Goal: Information Seeking & Learning: Learn about a topic

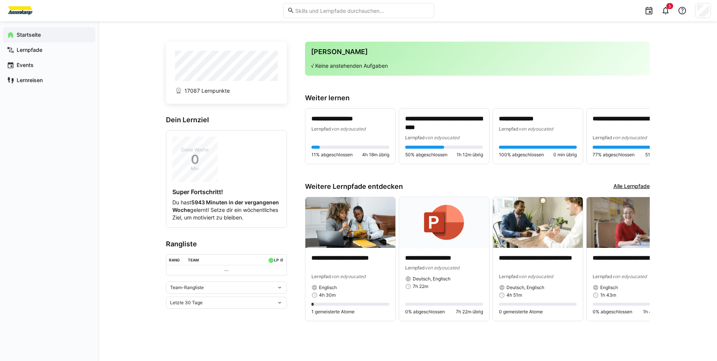
click at [277, 290] on eds-icon at bounding box center [280, 287] width 6 height 6
click at [238, 326] on span "Individuelle Rangliste" at bounding box center [226, 323] width 121 height 12
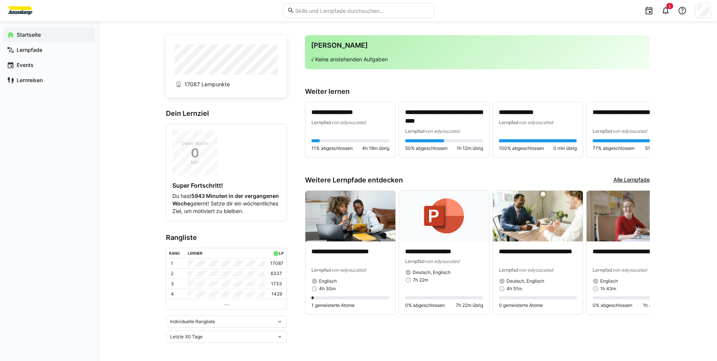
click at [239, 336] on div "Letzte 30 Tage" at bounding box center [223, 336] width 107 height 5
click at [240, 323] on div "Gesamt" at bounding box center [226, 320] width 112 height 6
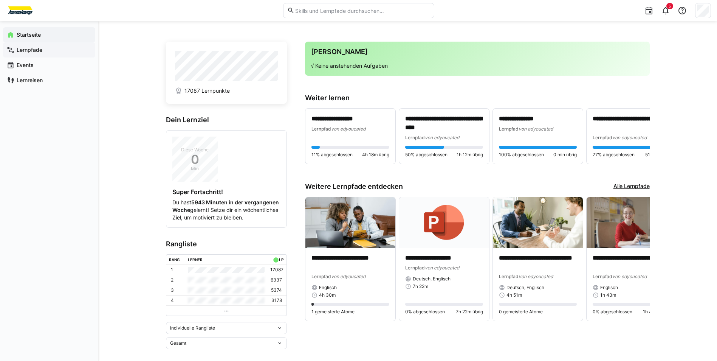
click at [48, 46] on span "Lernpfade" at bounding box center [53, 50] width 76 height 8
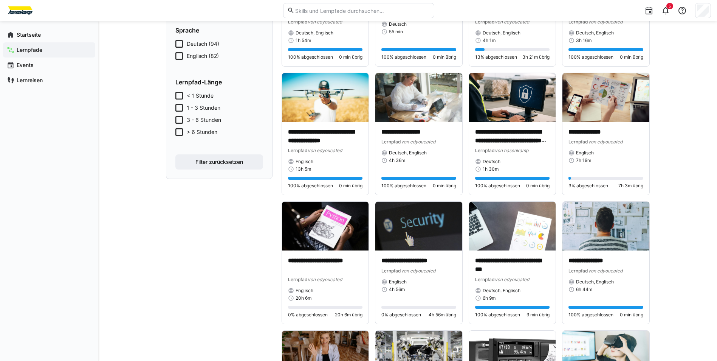
scroll to position [227, 0]
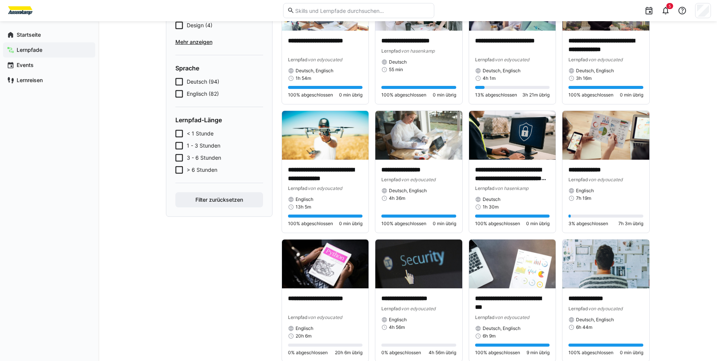
click at [209, 83] on span "Deutsch (94)" at bounding box center [203, 82] width 33 height 8
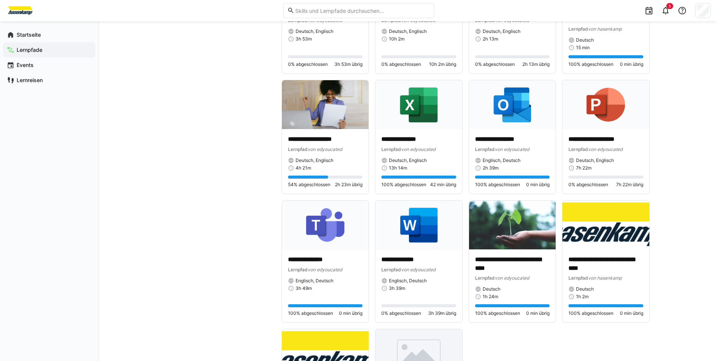
scroll to position [1310, 0]
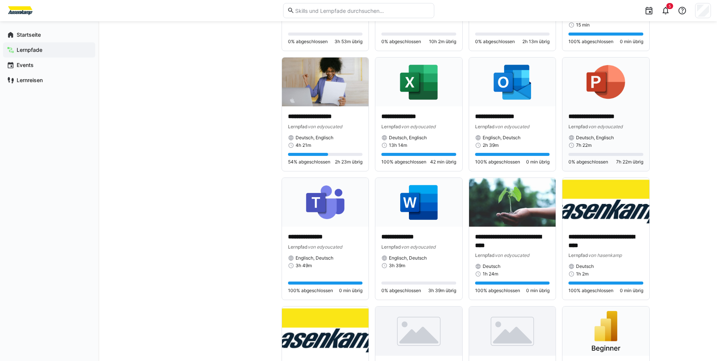
click at [623, 94] on img at bounding box center [605, 81] width 87 height 49
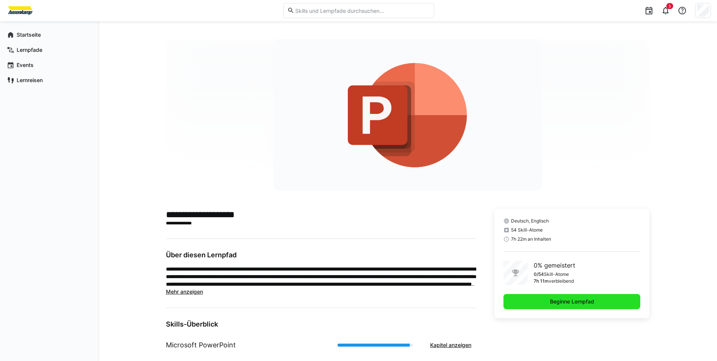
click at [532, 302] on span "Beginne Lernpfad" at bounding box center [571, 301] width 137 height 15
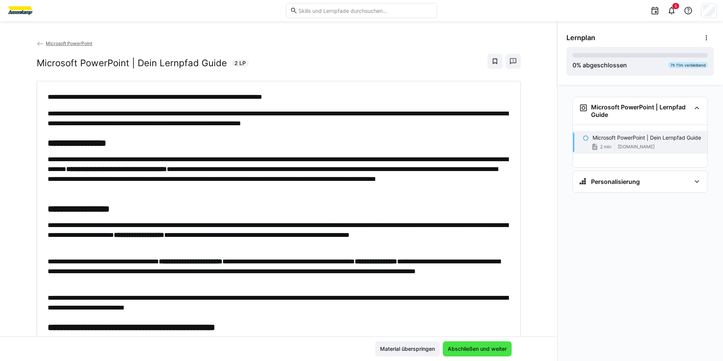
click at [501, 343] on span "Abschließen und weiter" at bounding box center [477, 348] width 69 height 15
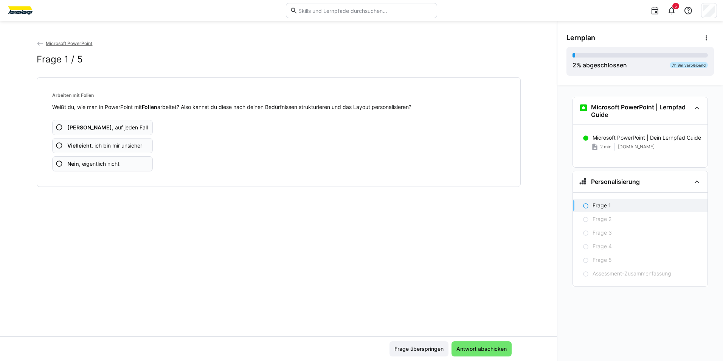
click at [118, 166] on span "Nein , eigentlich nicht" at bounding box center [93, 164] width 52 height 8
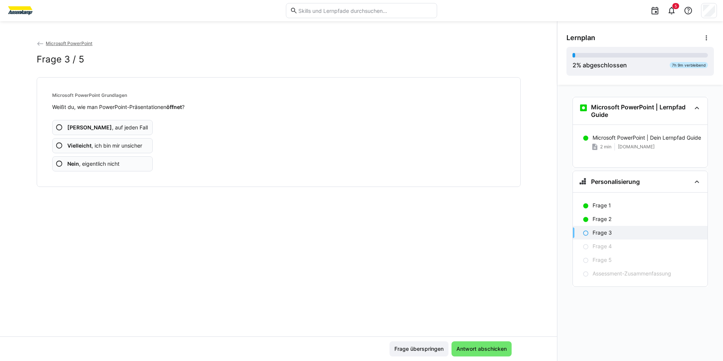
click at [118, 166] on span "Nein , eigentlich nicht" at bounding box center [93, 164] width 52 height 8
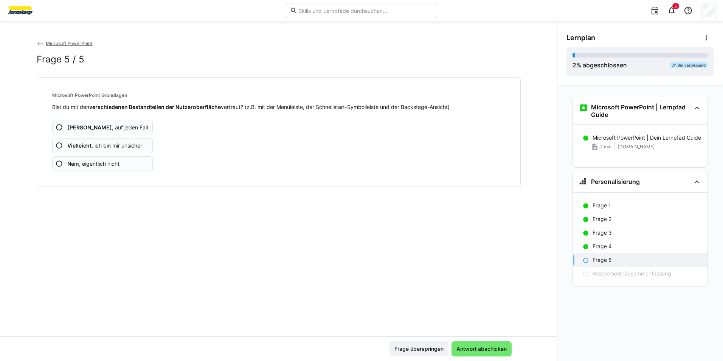
click at [118, 166] on span "Nein , eigentlich nicht" at bounding box center [93, 164] width 52 height 8
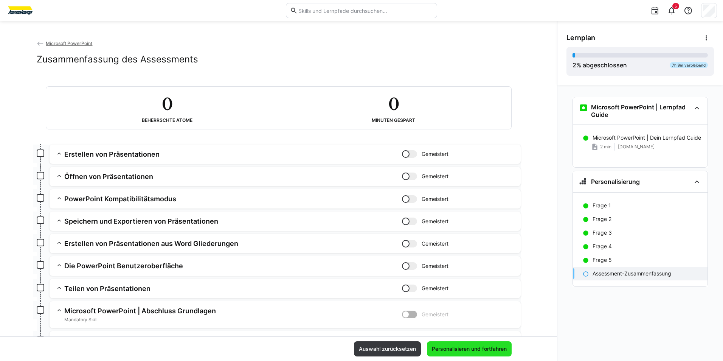
click at [460, 348] on span "Personalisieren und fortfahren" at bounding box center [468, 349] width 77 height 8
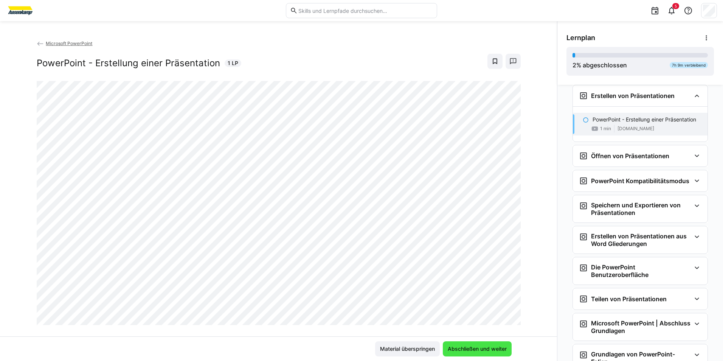
click at [500, 352] on span "Abschließen und weiter" at bounding box center [476, 349] width 61 height 8
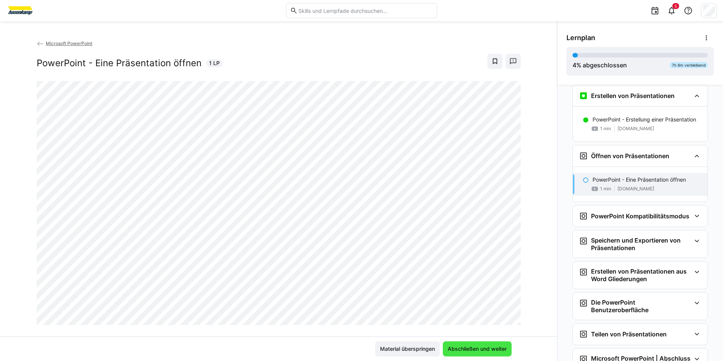
scroll to position [171, 0]
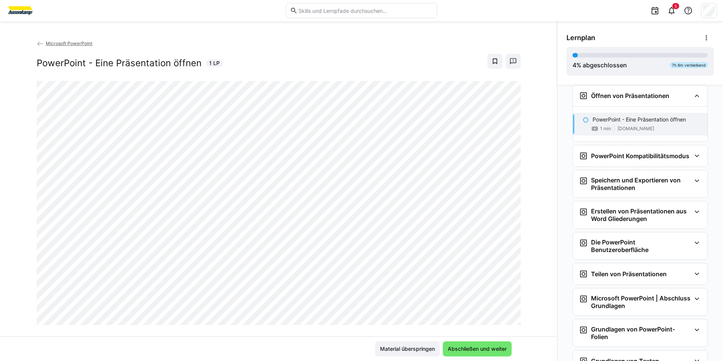
click at [522, 147] on div "Microsoft PowerPoint PowerPoint - Eine Präsentation öffnen 1 LP" at bounding box center [278, 187] width 557 height 297
click at [472, 345] on span "Abschließen und weiter" at bounding box center [476, 349] width 61 height 8
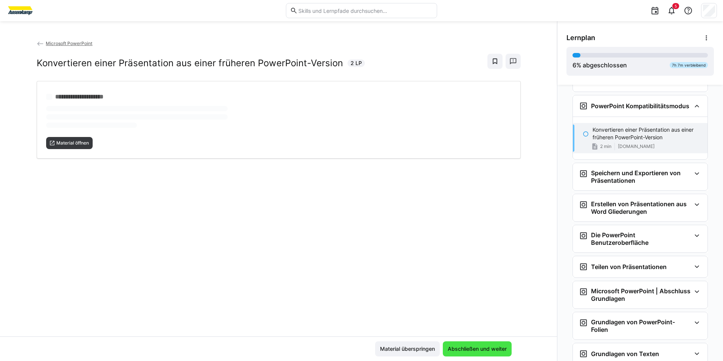
scroll to position [231, 0]
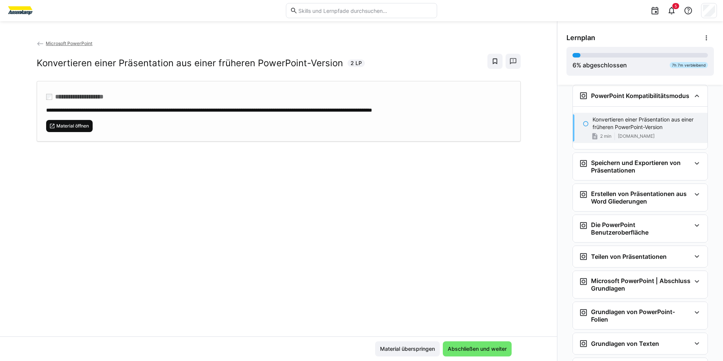
click at [59, 127] on span "Material öffnen" at bounding box center [73, 126] width 34 height 6
click at [472, 341] on span "Abschließen und weiter" at bounding box center [477, 348] width 69 height 15
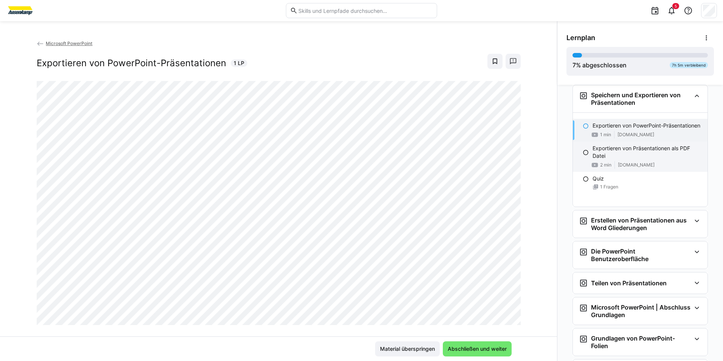
scroll to position [336, 0]
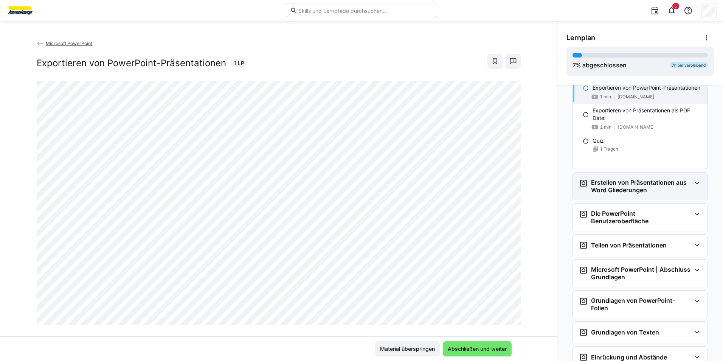
click at [658, 193] on h3 "Erstellen von Präsentationen aus Word Gliederungen" at bounding box center [641, 185] width 100 height 15
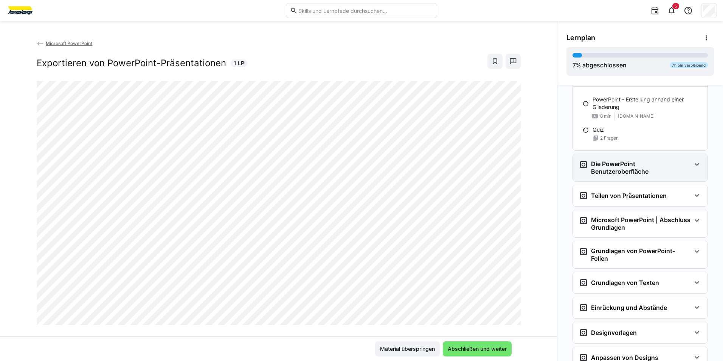
click at [648, 163] on h3 "Die PowerPoint Benutzeroberfläche" at bounding box center [641, 167] width 100 height 15
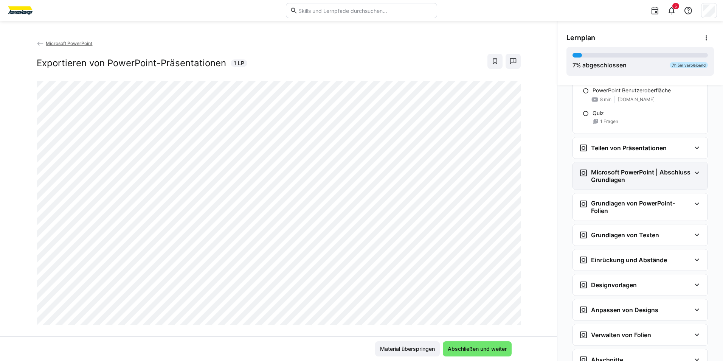
scroll to position [563, 0]
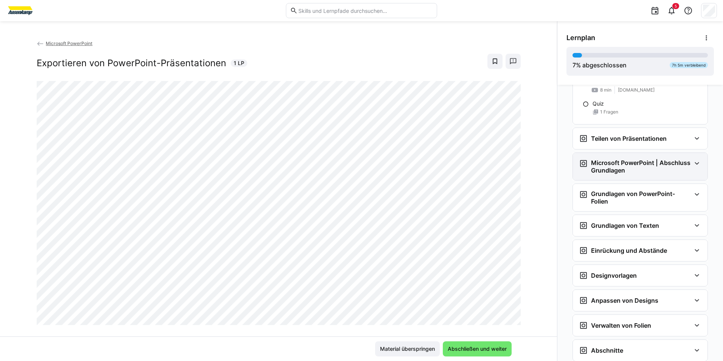
click at [642, 160] on h3 "Microsoft PowerPoint | Abschluss Grundlagen" at bounding box center [641, 166] width 100 height 15
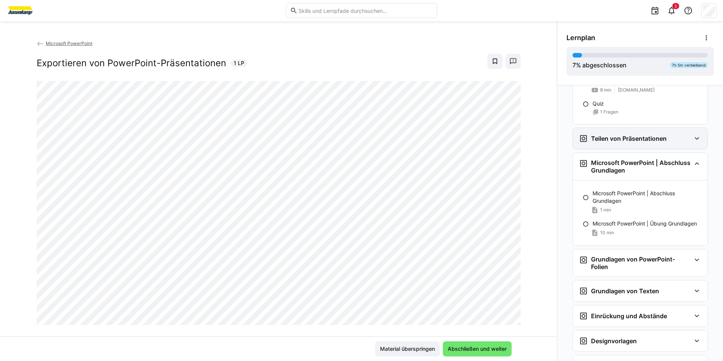
click at [646, 145] on div "Teilen von Präsentationen" at bounding box center [640, 138] width 135 height 21
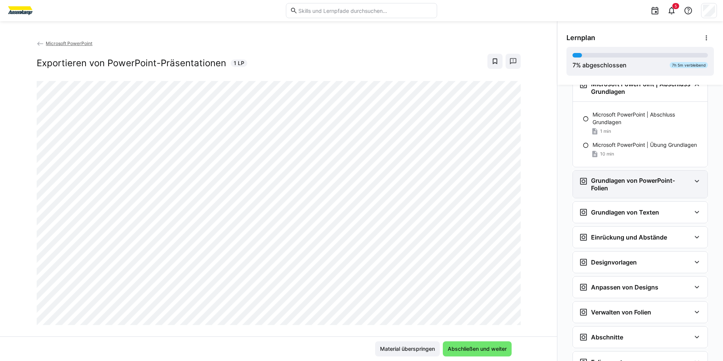
scroll to position [752, 0]
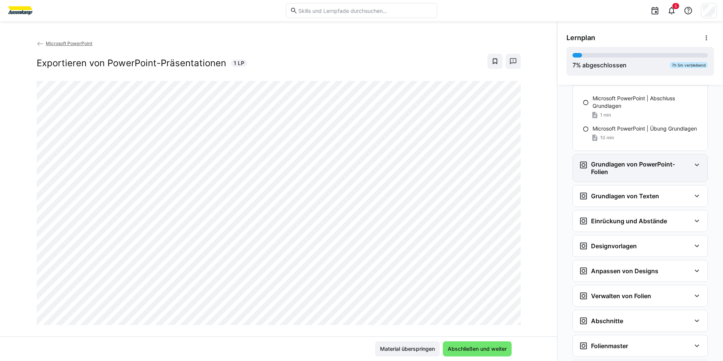
click at [633, 167] on h3 "Grundlagen von PowerPoint-Folien" at bounding box center [641, 167] width 100 height 15
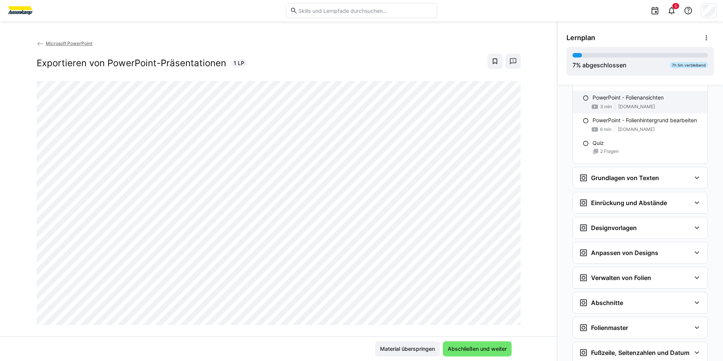
scroll to position [903, 0]
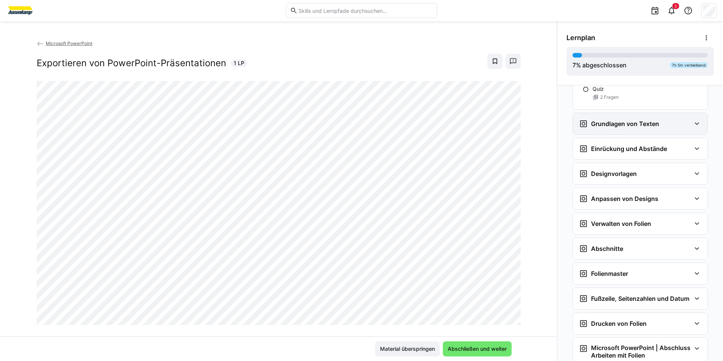
drag, startPoint x: 620, startPoint y: 110, endPoint x: 626, endPoint y: 125, distance: 15.9
click at [627, 125] on h3 "Grundlagen von Texten" at bounding box center [625, 124] width 68 height 8
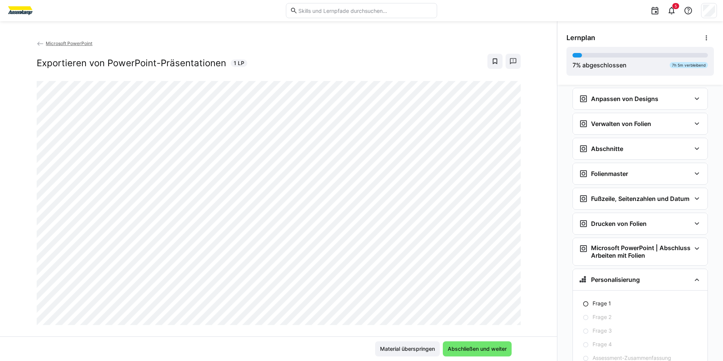
scroll to position [1017, 0]
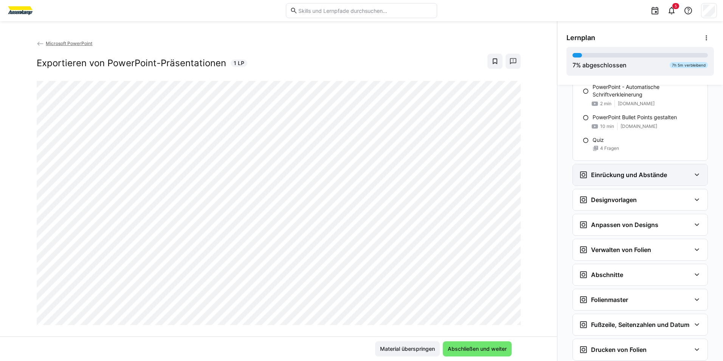
click at [622, 170] on div "Einrückung und Abstände" at bounding box center [640, 174] width 135 height 21
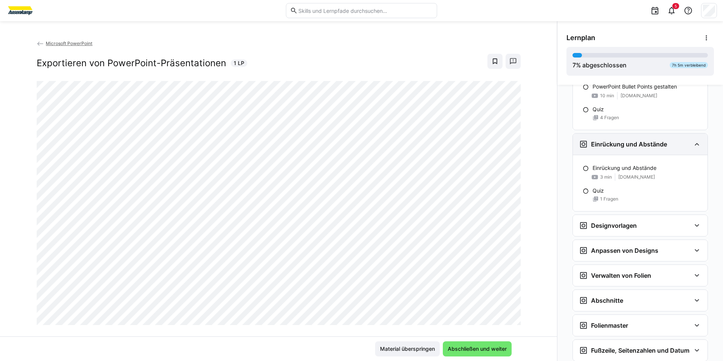
scroll to position [1130, 0]
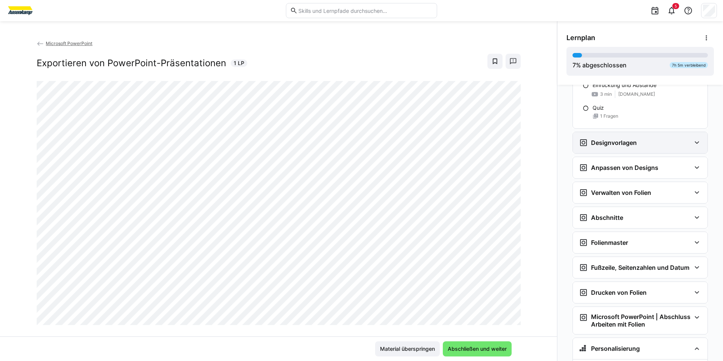
click at [621, 149] on div "Designvorlagen" at bounding box center [640, 142] width 135 height 21
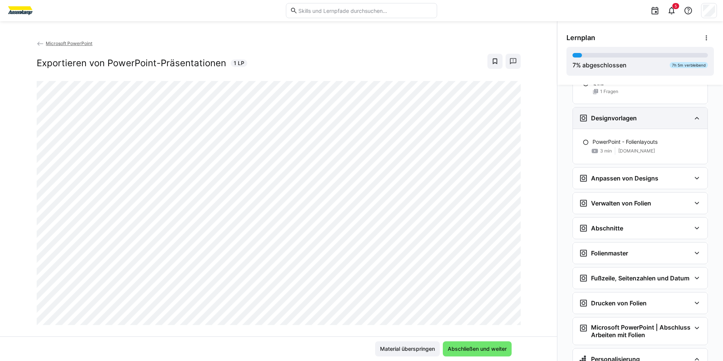
scroll to position [1168, 0]
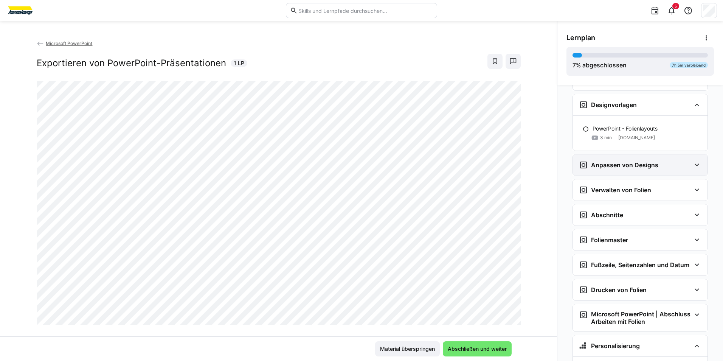
click at [623, 163] on h3 "Anpassen von Designs" at bounding box center [624, 165] width 67 height 8
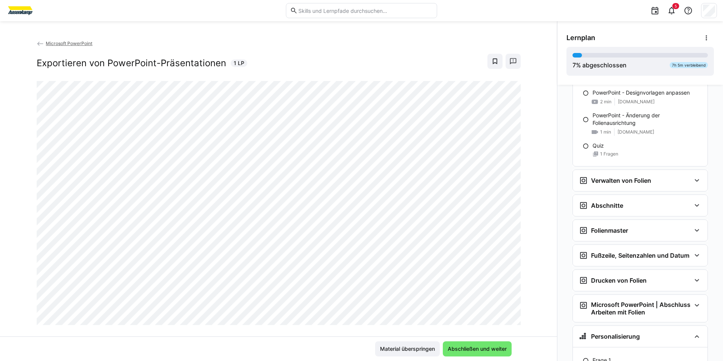
scroll to position [1281, 0]
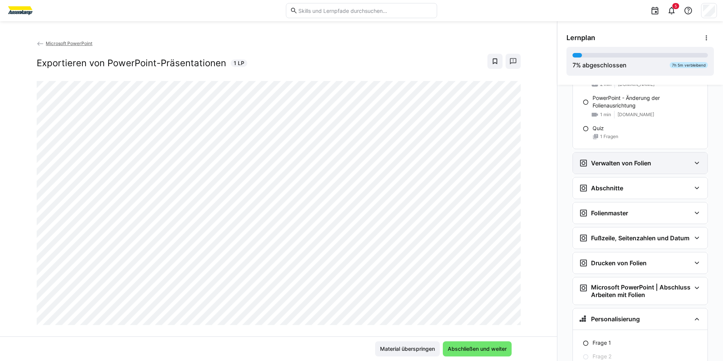
click at [621, 161] on h3 "Verwalten von Folien" at bounding box center [621, 163] width 60 height 8
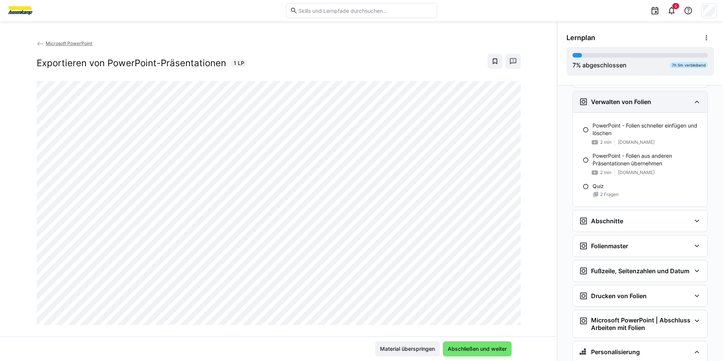
scroll to position [1357, 0]
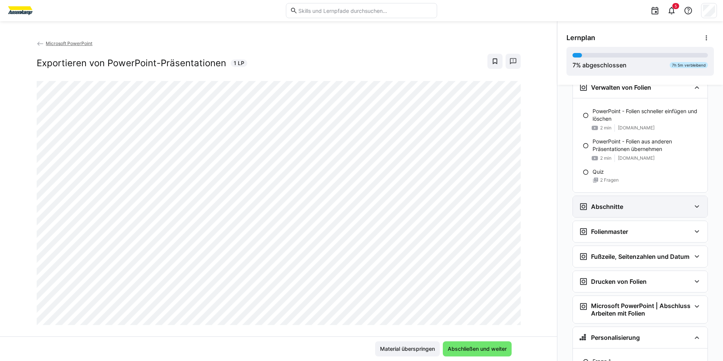
click at [616, 201] on div "Abschnitte" at bounding box center [640, 206] width 135 height 21
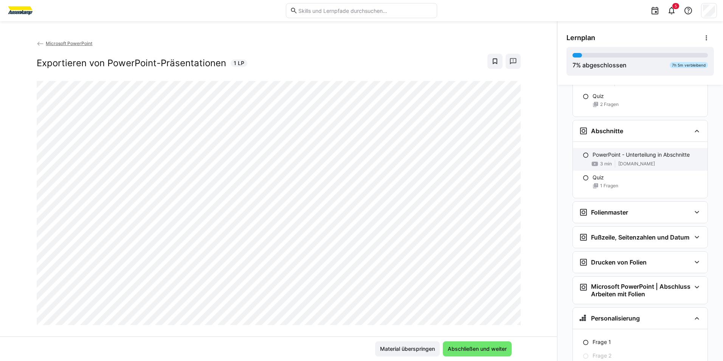
scroll to position [1470, 0]
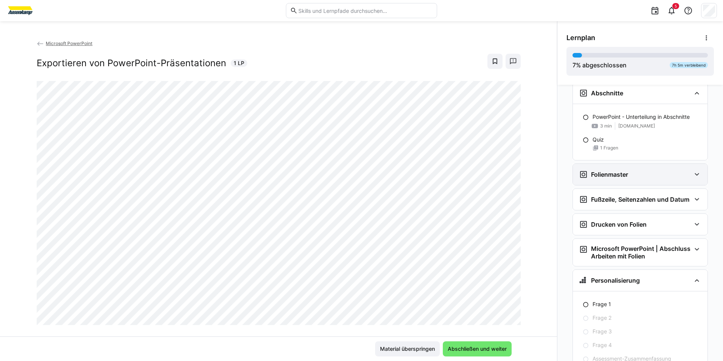
click at [616, 179] on div "Folienmaster" at bounding box center [640, 174] width 135 height 21
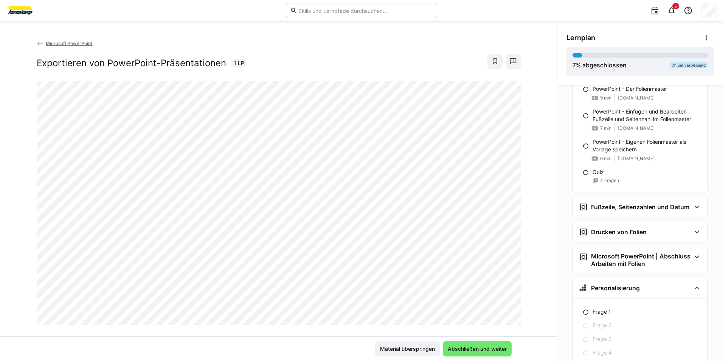
scroll to position [1584, 0]
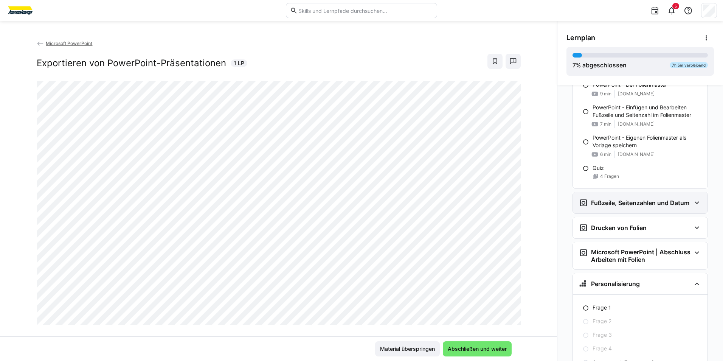
click at [618, 201] on h3 "Fußzeile, Seitenzahlen und Datum" at bounding box center [640, 203] width 98 height 8
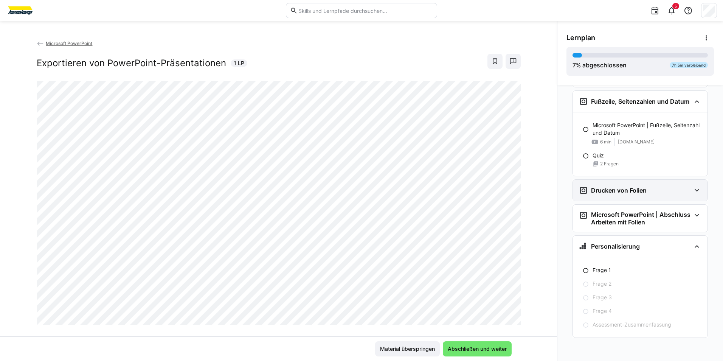
scroll to position [1685, 0]
click at [616, 195] on div "Drucken von Folien" at bounding box center [640, 189] width 135 height 21
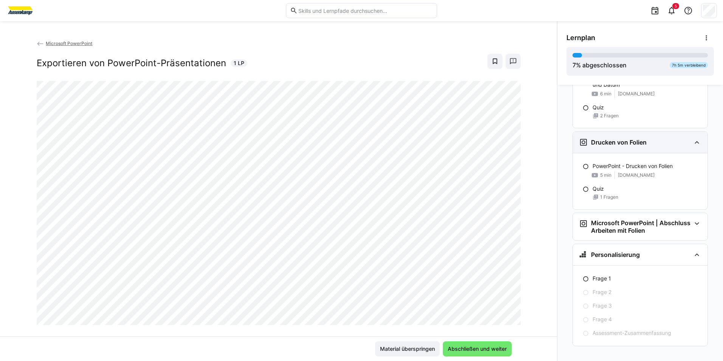
scroll to position [1742, 0]
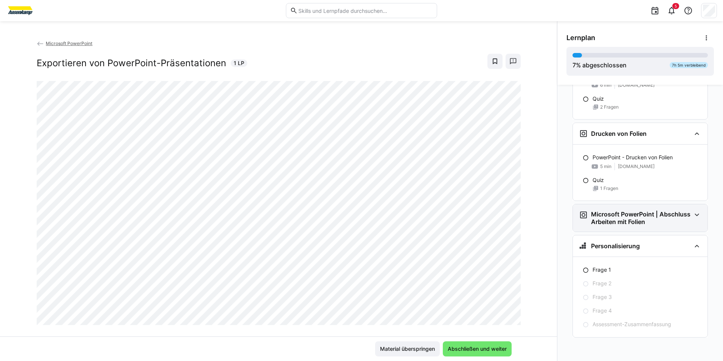
click at [620, 209] on div "Microsoft PowerPoint | Abschluss Arbeiten mit Folien" at bounding box center [640, 217] width 135 height 27
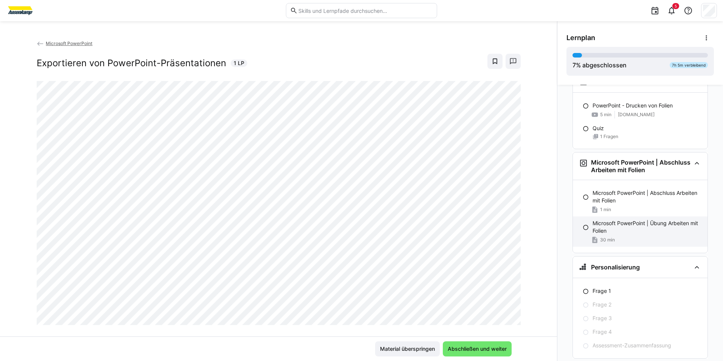
scroll to position [1815, 0]
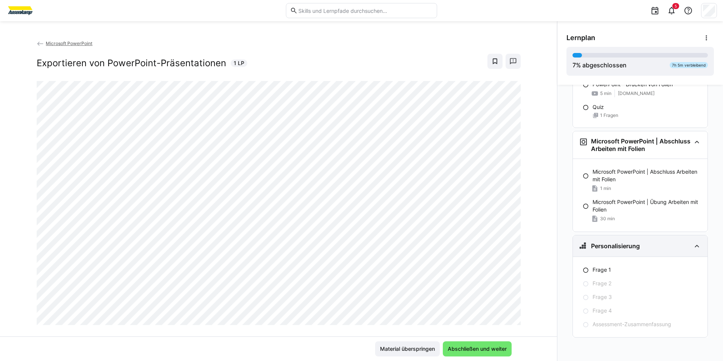
click at [654, 237] on div "Personalisierung" at bounding box center [640, 245] width 135 height 21
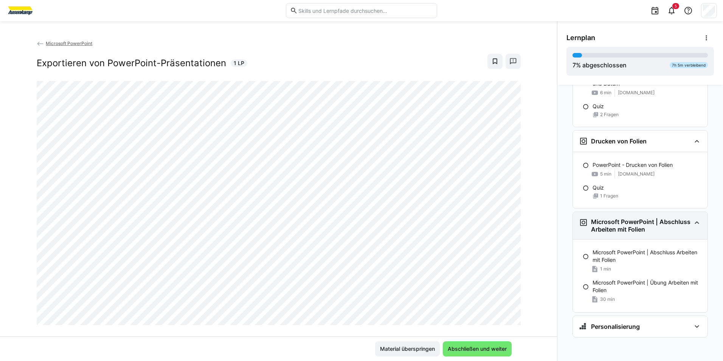
click at [653, 231] on h3 "Microsoft PowerPoint | Abschluss Arbeiten mit Folien" at bounding box center [641, 225] width 100 height 15
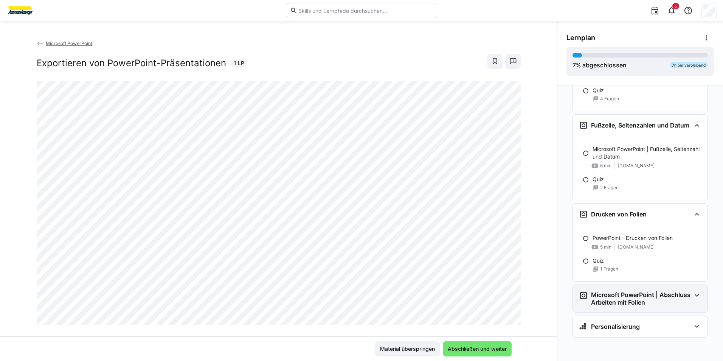
scroll to position [1661, 0]
click at [653, 231] on div "PowerPoint - Drucken von Folien 5 min [DOMAIN_NAME]" at bounding box center [640, 242] width 135 height 23
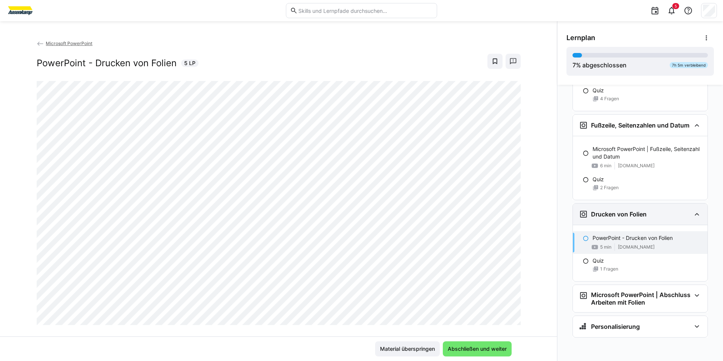
click at [587, 208] on div "Drucken von Folien" at bounding box center [640, 213] width 135 height 21
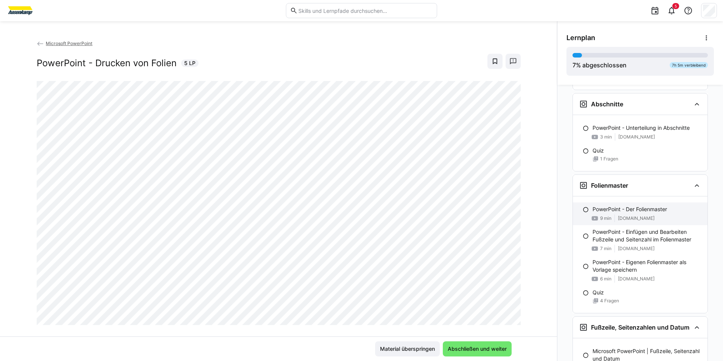
scroll to position [1454, 0]
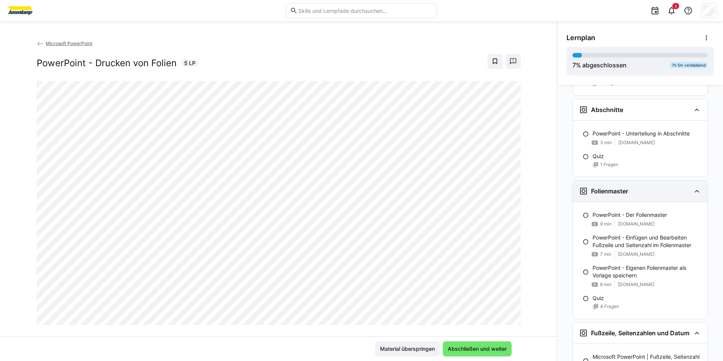
click at [641, 195] on div "Folienmaster" at bounding box center [635, 190] width 112 height 9
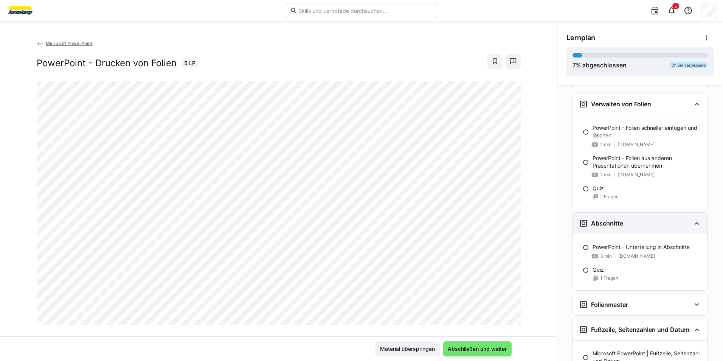
click at [637, 219] on div "Abschnitte" at bounding box center [635, 222] width 112 height 9
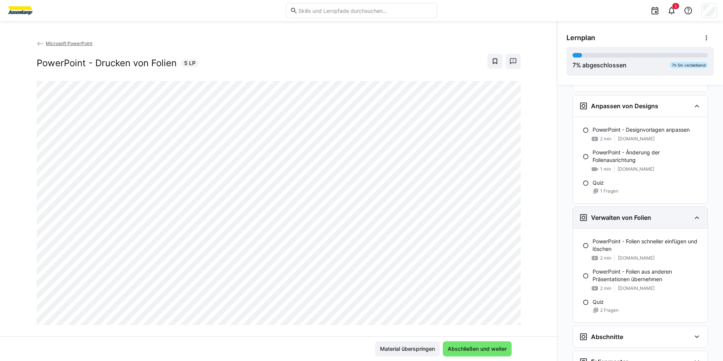
click at [635, 215] on h3 "Verwalten von Folien" at bounding box center [621, 218] width 60 height 8
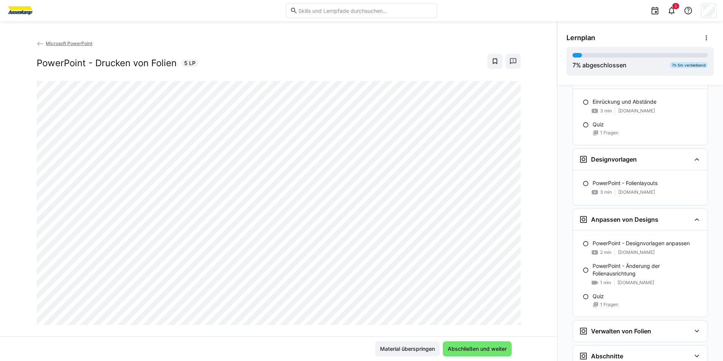
click at [634, 215] on div "Anpassen von Designs" at bounding box center [618, 219] width 79 height 9
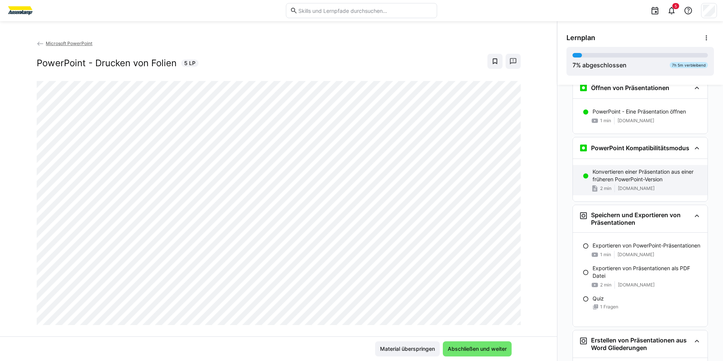
scroll to position [189, 0]
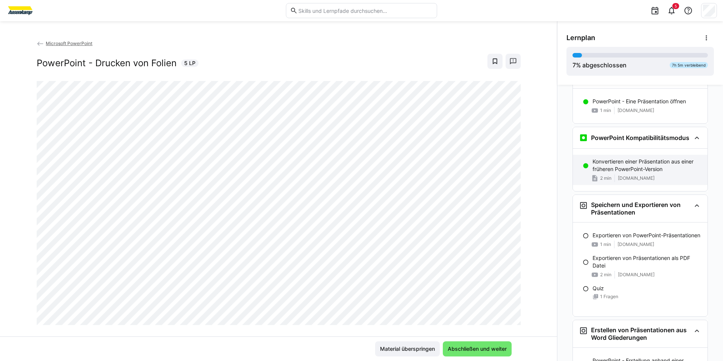
click at [627, 177] on span "[DOMAIN_NAME]" at bounding box center [636, 178] width 37 height 6
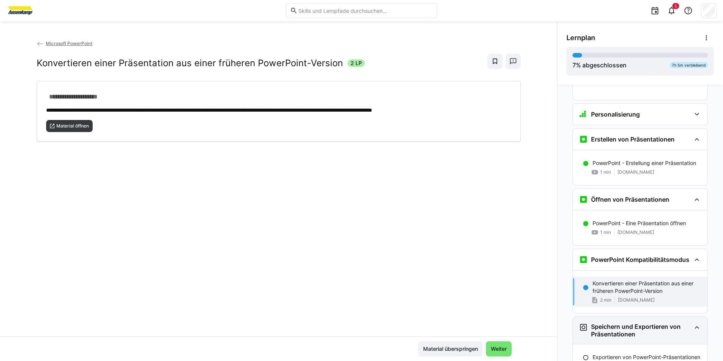
scroll to position [4, 0]
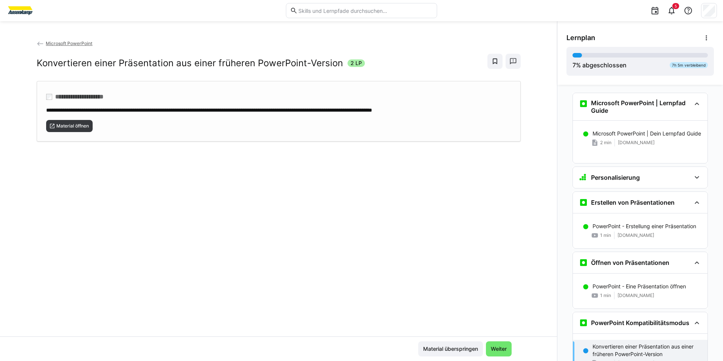
click at [98, 129] on div "Material öffnen" at bounding box center [278, 123] width 465 height 18
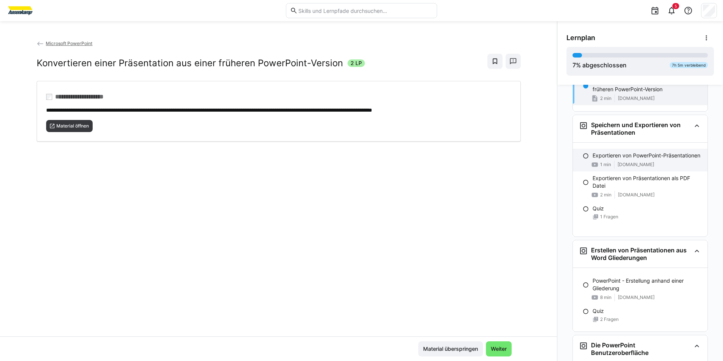
click at [625, 152] on p "Exportieren von PowerPoint-Präsentationen" at bounding box center [646, 156] width 108 height 8
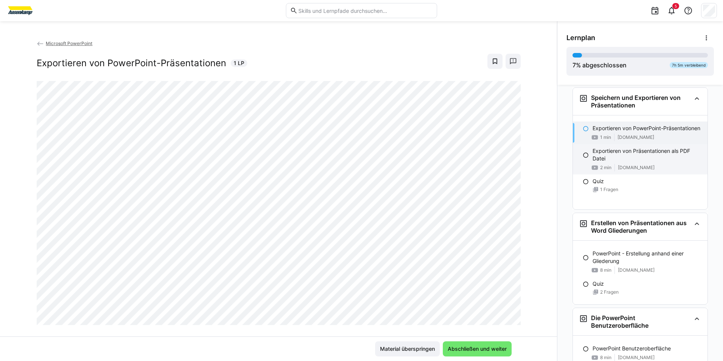
scroll to position [299, 0]
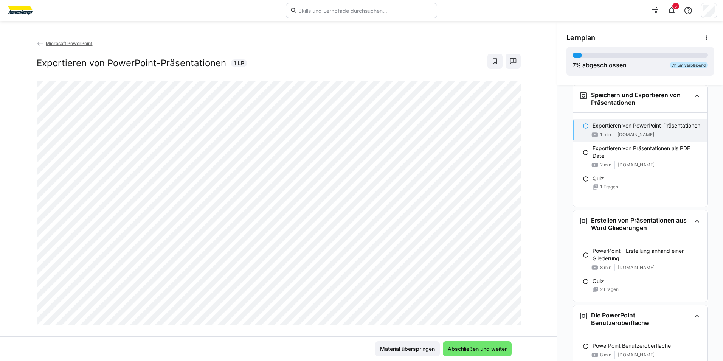
click at [540, 176] on div "Microsoft PowerPoint Exportieren von PowerPoint-Präsentationen 1 LP" at bounding box center [278, 187] width 557 height 297
drag, startPoint x: 530, startPoint y: 214, endPoint x: 526, endPoint y: 211, distance: 4.4
click at [530, 213] on div "Microsoft PowerPoint Exportieren von PowerPoint-Präsentationen 1 LP" at bounding box center [278, 187] width 557 height 297
click at [591, 169] on eds-icon at bounding box center [595, 165] width 8 height 8
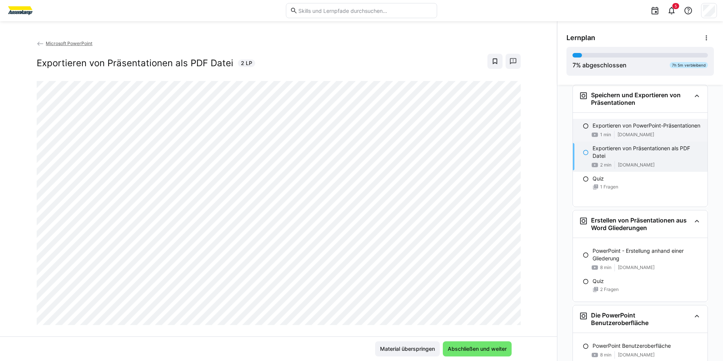
click at [582, 141] on div "Exportieren von PowerPoint-Präsentationen 1 min [DOMAIN_NAME]" at bounding box center [640, 130] width 135 height 23
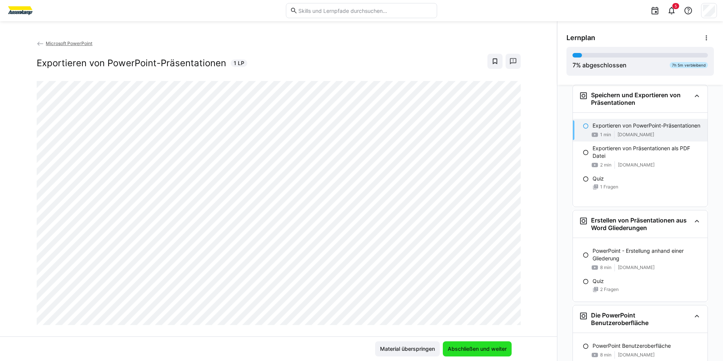
click at [472, 346] on span "Abschließen und weiter" at bounding box center [476, 349] width 61 height 8
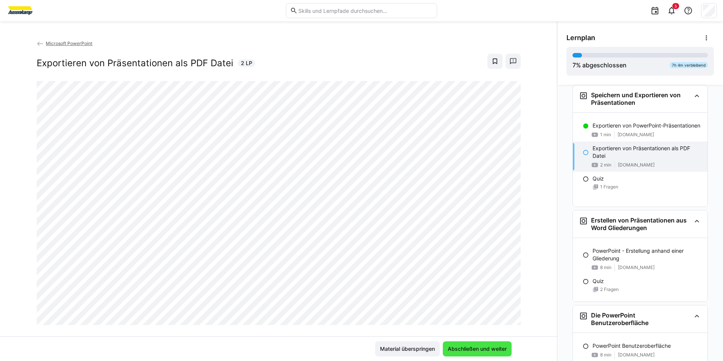
click at [488, 342] on span "Abschließen und weiter" at bounding box center [477, 348] width 69 height 15
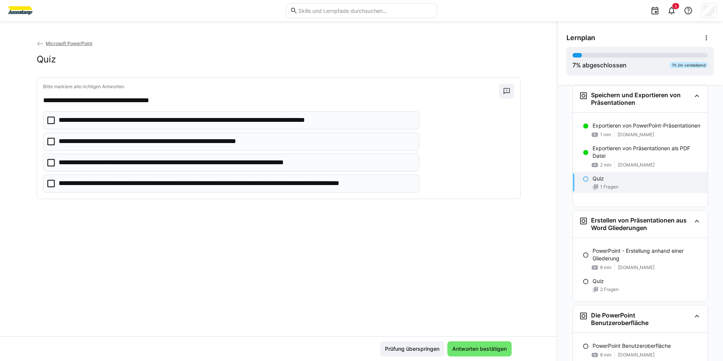
click at [65, 117] on p "**********" at bounding box center [211, 120] width 305 height 10
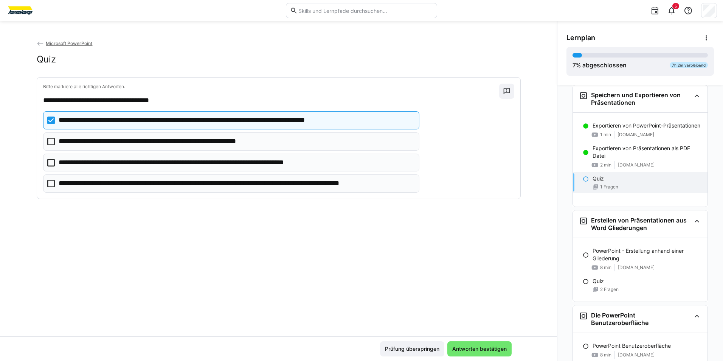
click at [88, 164] on p "**********" at bounding box center [198, 163] width 278 height 10
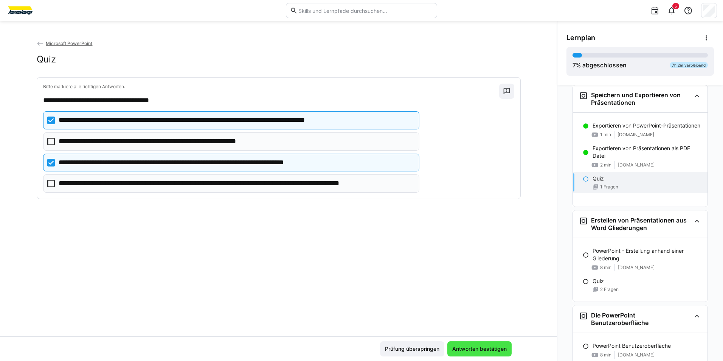
click at [498, 350] on span "Antworten bestätigen" at bounding box center [479, 349] width 57 height 8
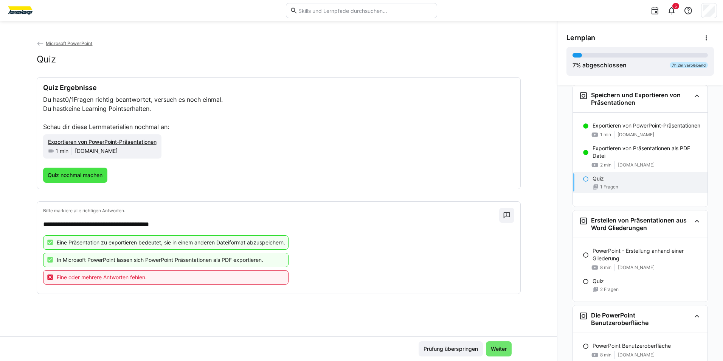
click at [75, 168] on span "Quiz nochmal machen" at bounding box center [75, 174] width 65 height 15
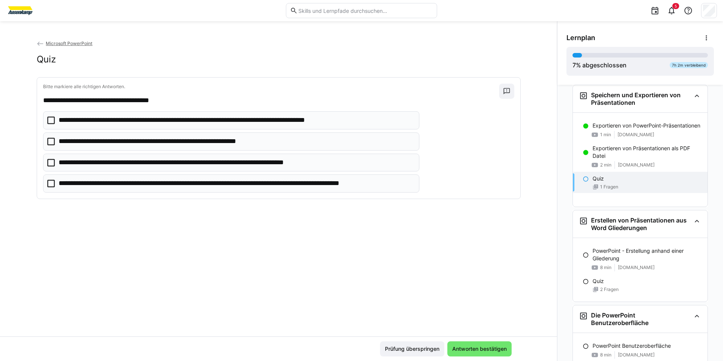
click at [129, 122] on p "**********" at bounding box center [211, 120] width 305 height 10
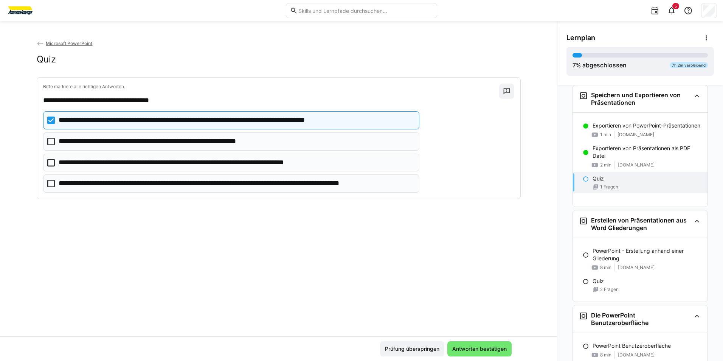
click at [123, 161] on p "**********" at bounding box center [198, 163] width 278 height 10
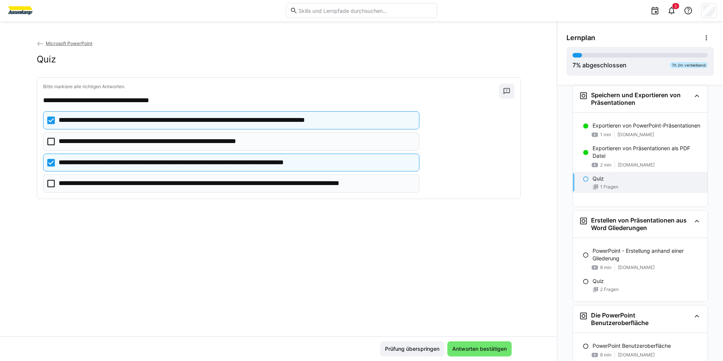
click at [134, 184] on p "**********" at bounding box center [236, 183] width 355 height 10
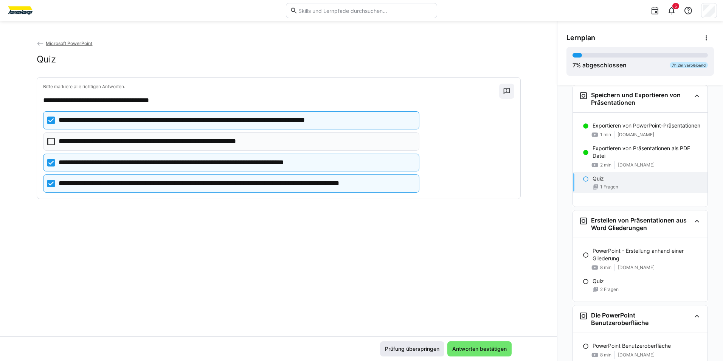
click at [465, 347] on span "Antworten bestätigen" at bounding box center [479, 349] width 57 height 8
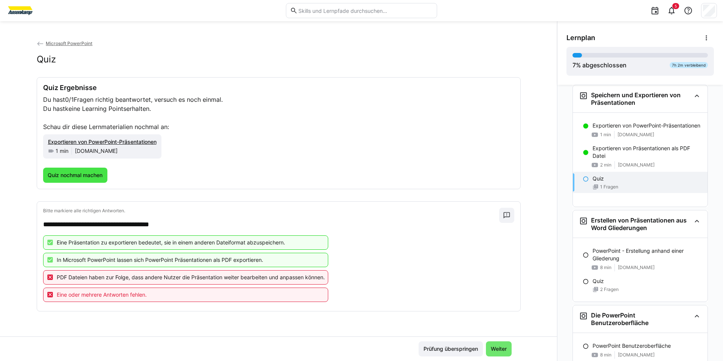
click at [105, 178] on span "Quiz nochmal machen" at bounding box center [75, 174] width 65 height 15
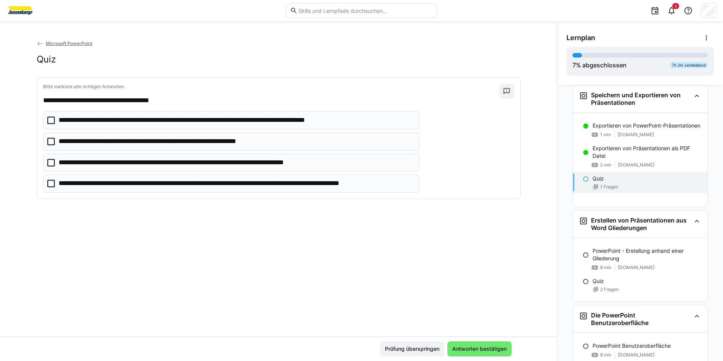
click at [119, 122] on p "**********" at bounding box center [211, 120] width 305 height 10
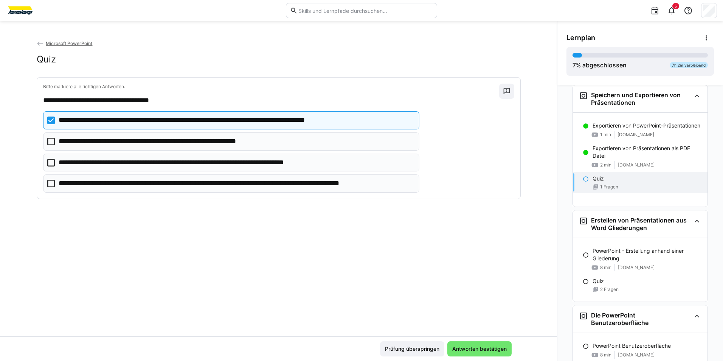
click at [120, 137] on p "**********" at bounding box center [166, 141] width 214 height 10
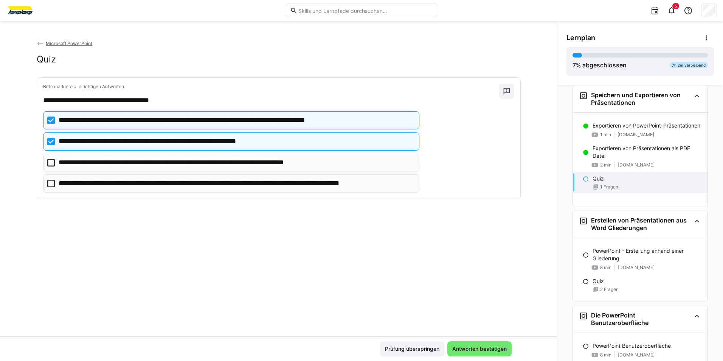
click at [134, 175] on eds-checkbox "**********" at bounding box center [231, 183] width 376 height 18
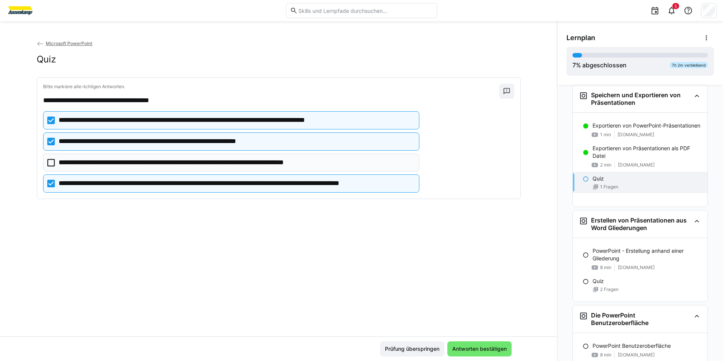
click at [142, 170] on eds-checkbox "**********" at bounding box center [231, 162] width 376 height 18
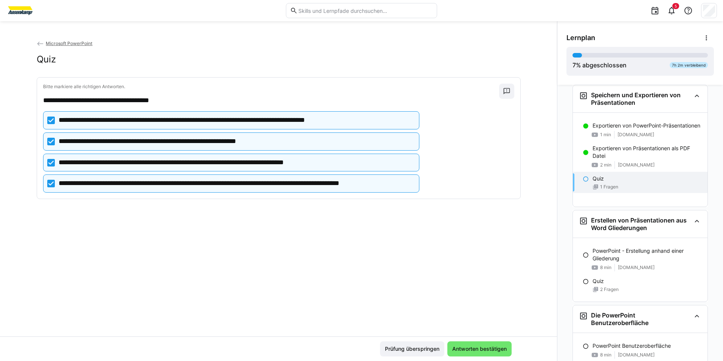
click at [146, 182] on p "**********" at bounding box center [236, 183] width 355 height 10
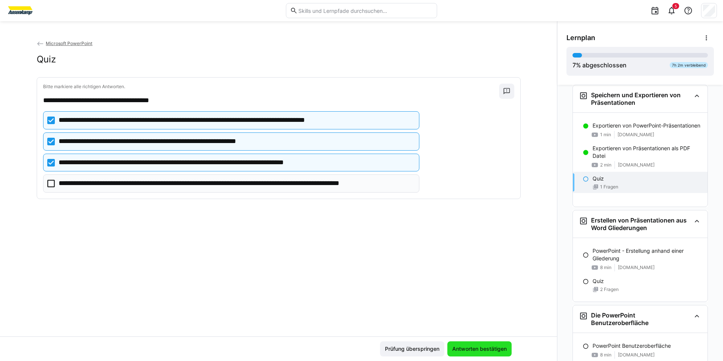
click at [483, 343] on span "Antworten bestätigen" at bounding box center [479, 348] width 64 height 15
click at [481, 343] on div "Prüfung überspringen Antworten bestätigen" at bounding box center [446, 348] width 132 height 15
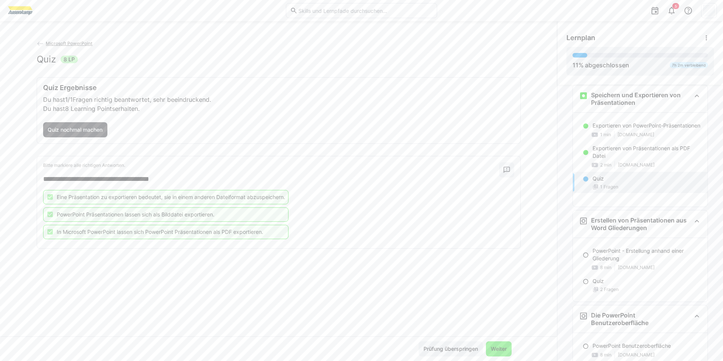
click at [496, 343] on span "Weiter" at bounding box center [499, 348] width 26 height 15
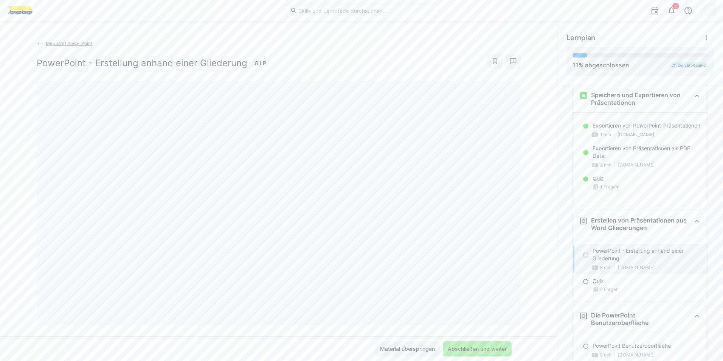
scroll to position [424, 0]
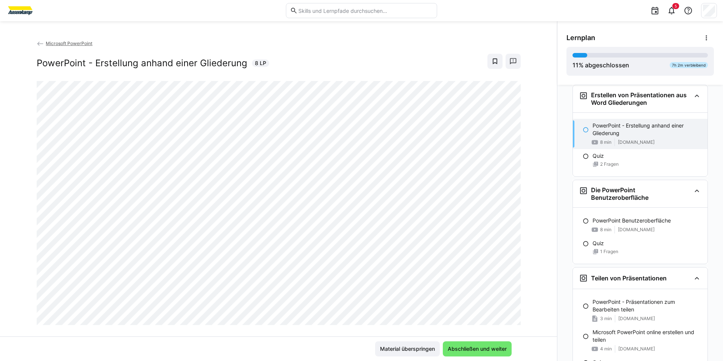
click at [526, 241] on div "Microsoft PowerPoint PowerPoint - Erstellung anhand einer Gliederung 8 LP" at bounding box center [278, 187] width 557 height 297
click at [525, 149] on div "Microsoft PowerPoint PowerPoint - Erstellung anhand einer Gliederung 8 LP" at bounding box center [278, 187] width 557 height 297
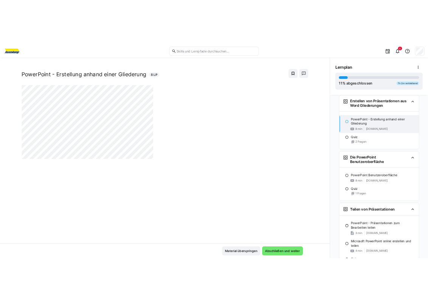
scroll to position [0, 0]
